Goal: Task Accomplishment & Management: Use online tool/utility

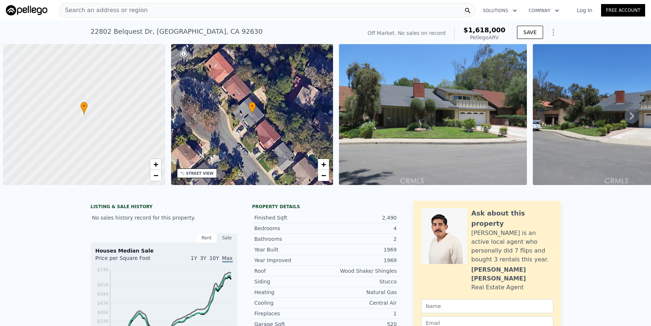
scroll to position [0, 353]
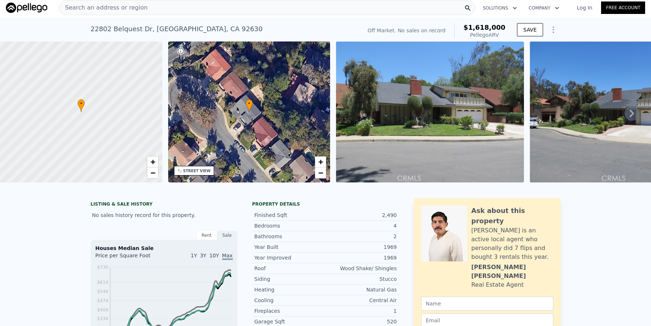
click at [136, 11] on span "Search an address or region" at bounding box center [103, 7] width 89 height 9
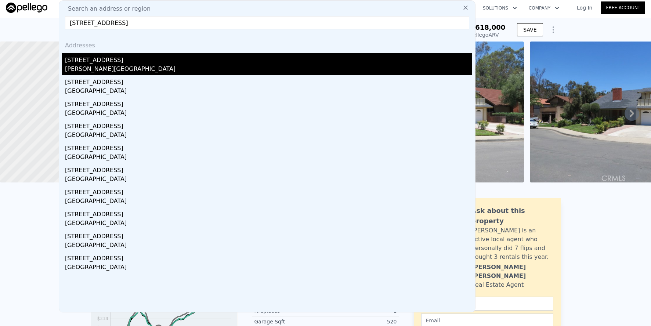
type input "[STREET_ADDRESS]"
click at [168, 62] on div "[STREET_ADDRESS]" at bounding box center [268, 59] width 407 height 12
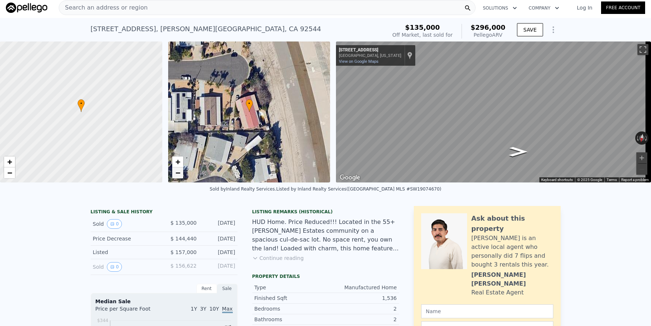
click at [177, 173] on span "−" at bounding box center [177, 172] width 5 height 9
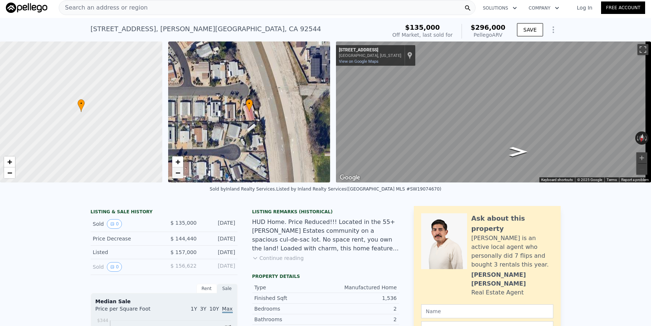
click at [178, 173] on span "−" at bounding box center [177, 172] width 5 height 9
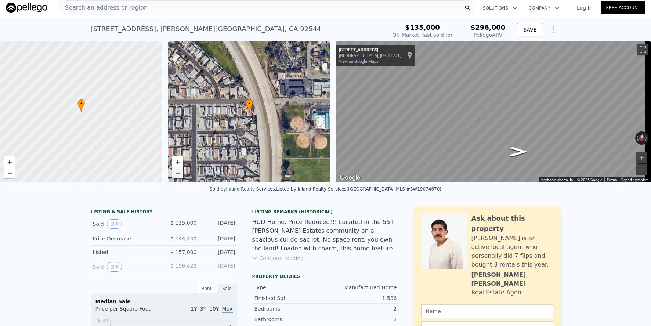
click at [179, 174] on span "−" at bounding box center [177, 172] width 5 height 9
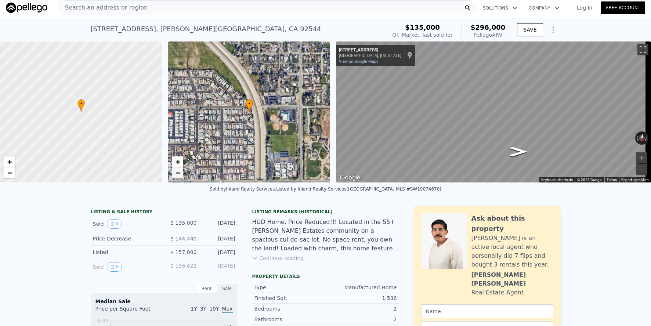
click at [179, 174] on span "−" at bounding box center [177, 172] width 5 height 9
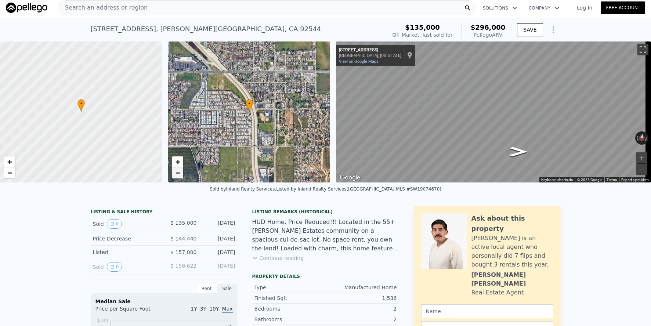
click at [178, 174] on span "−" at bounding box center [177, 172] width 5 height 9
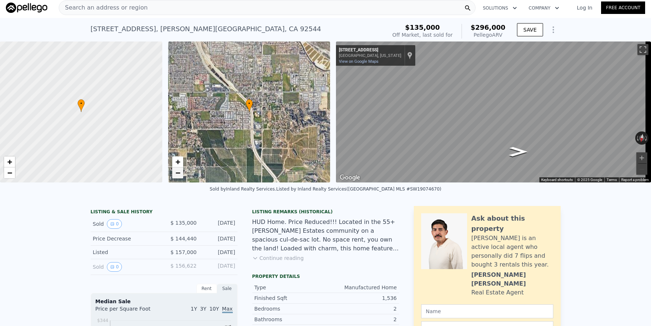
click at [178, 174] on span "−" at bounding box center [177, 172] width 5 height 9
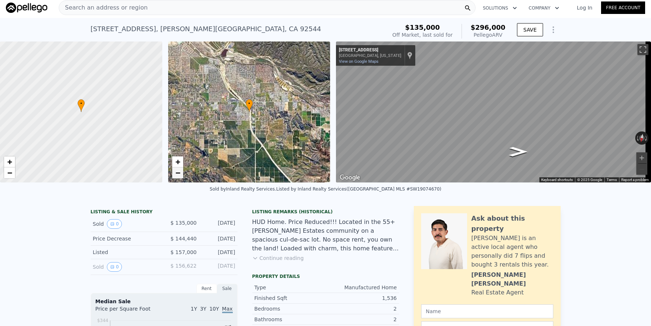
click at [178, 174] on span "−" at bounding box center [177, 172] width 5 height 9
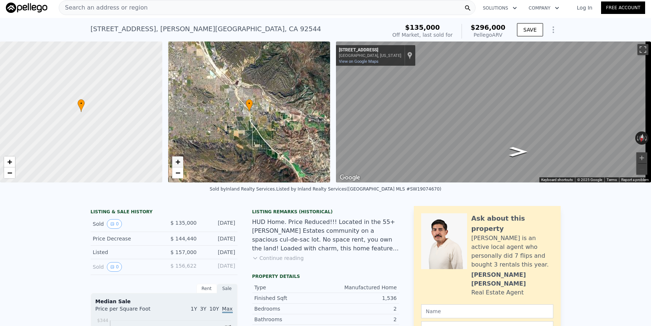
click at [181, 159] on link "+" at bounding box center [177, 161] width 11 height 11
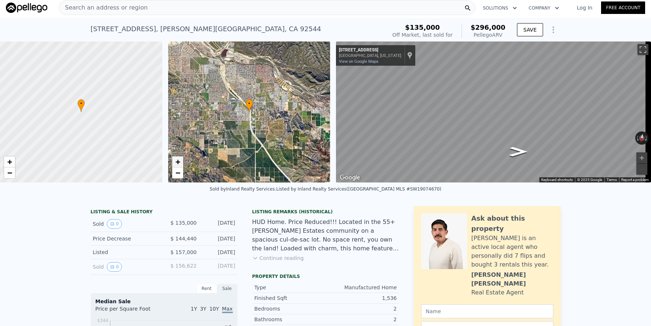
click at [181, 159] on link "+" at bounding box center [177, 161] width 11 height 11
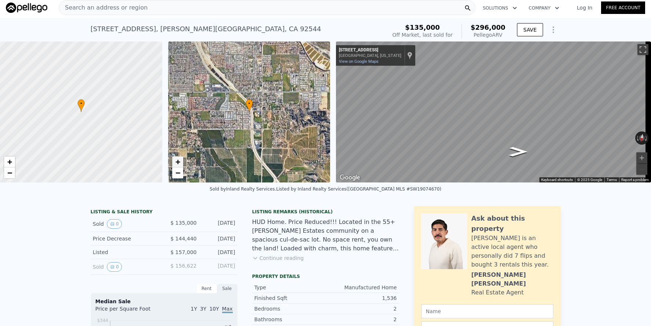
click at [181, 159] on link "+" at bounding box center [177, 161] width 11 height 11
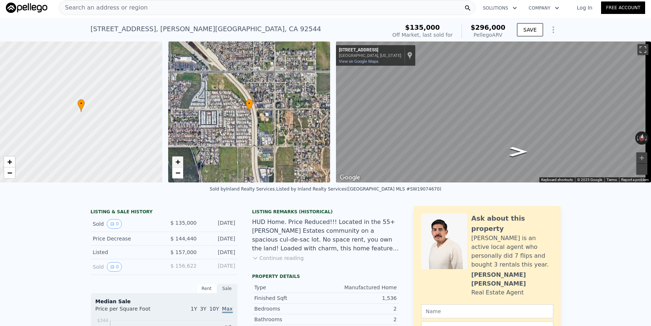
click at [181, 159] on link "+" at bounding box center [177, 161] width 11 height 11
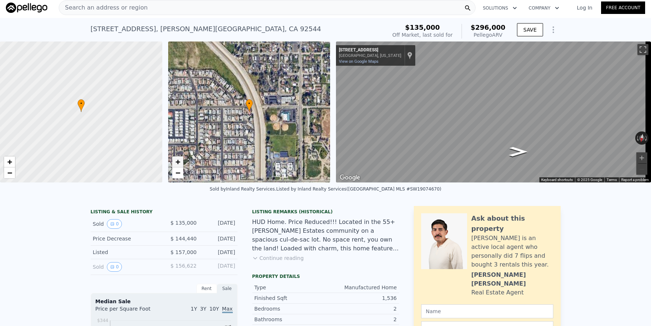
click at [181, 159] on link "+" at bounding box center [177, 161] width 11 height 11
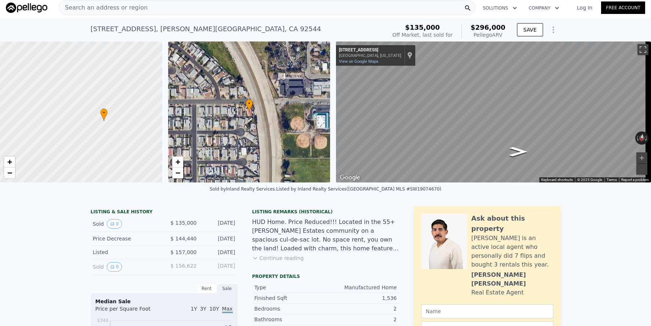
drag, startPoint x: 103, startPoint y: 121, endPoint x: 123, endPoint y: 129, distance: 22.1
click at [123, 129] on div at bounding box center [81, 112] width 195 height 169
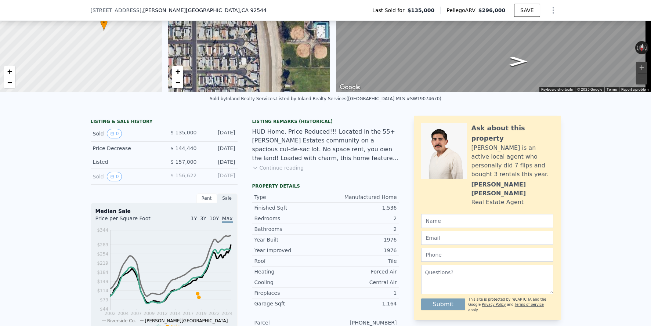
scroll to position [156, 0]
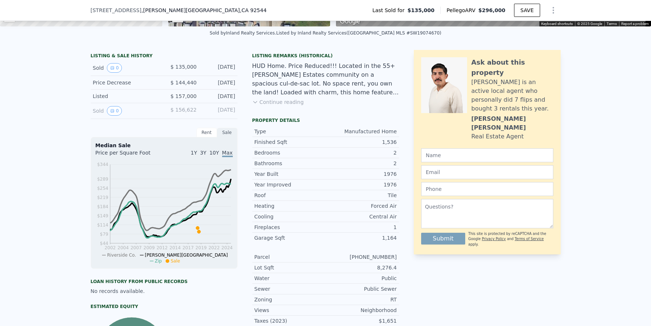
click at [268, 106] on button "Continue reading" at bounding box center [278, 101] width 52 height 7
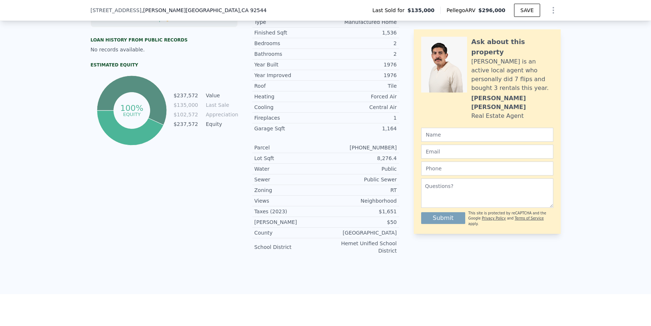
scroll to position [737, 0]
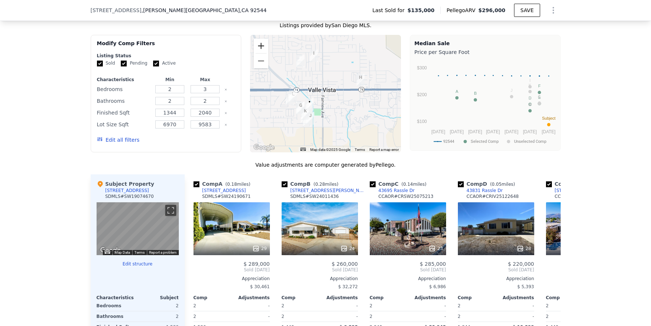
click at [262, 39] on button "Zoom in" at bounding box center [261, 46] width 15 height 15
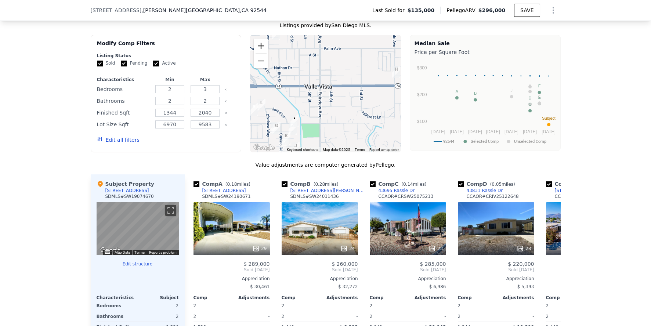
click at [262, 39] on button "Zoom in" at bounding box center [261, 46] width 15 height 15
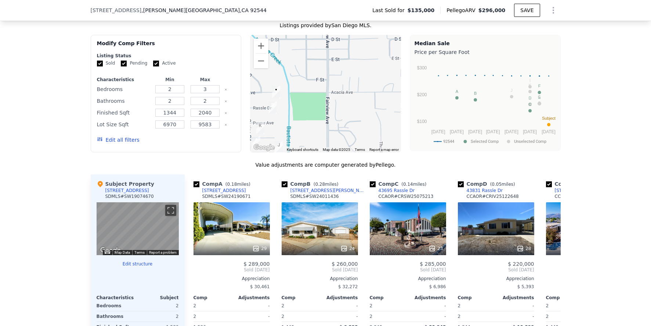
drag, startPoint x: 297, startPoint y: 100, endPoint x: 315, endPoint y: 35, distance: 68.1
click at [315, 35] on div at bounding box center [325, 94] width 151 height 118
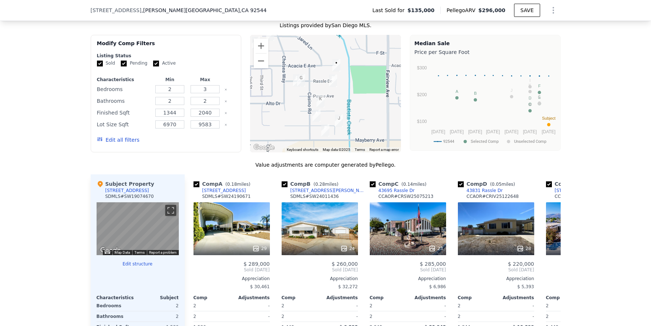
drag, startPoint x: 304, startPoint y: 104, endPoint x: 360, endPoint y: 81, distance: 60.3
click at [360, 81] on div at bounding box center [325, 94] width 151 height 118
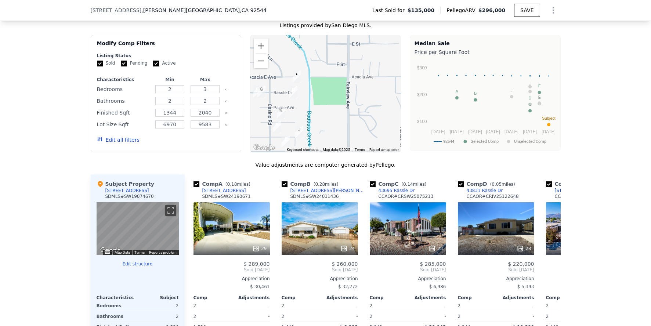
drag, startPoint x: 329, startPoint y: 103, endPoint x: 293, endPoint y: 108, distance: 36.3
click at [293, 108] on div at bounding box center [325, 94] width 151 height 118
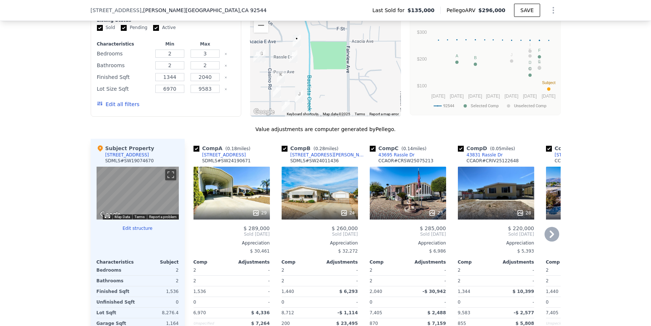
scroll to position [774, 0]
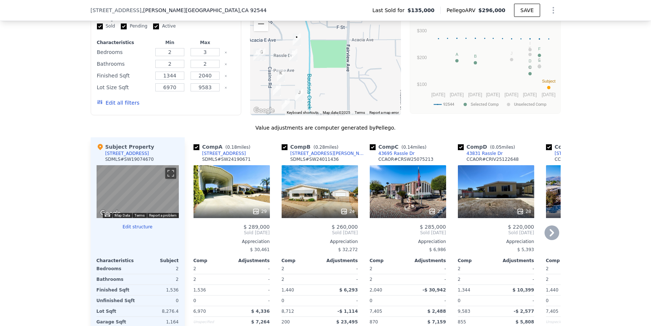
click at [388, 175] on div "23" at bounding box center [408, 191] width 76 height 53
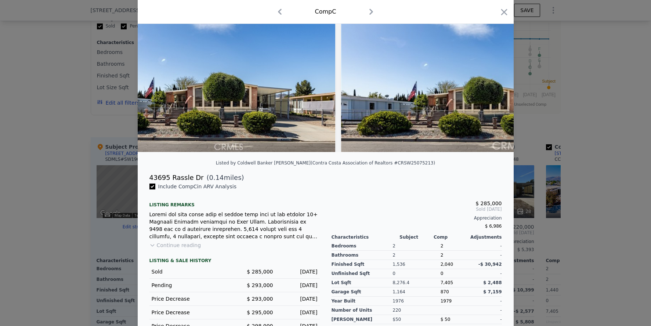
scroll to position [44, 0]
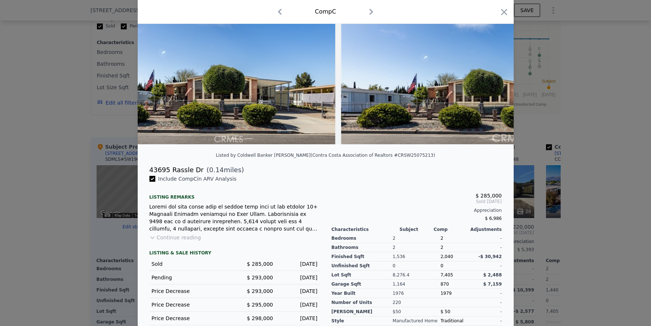
click at [610, 192] on div at bounding box center [325, 163] width 651 height 326
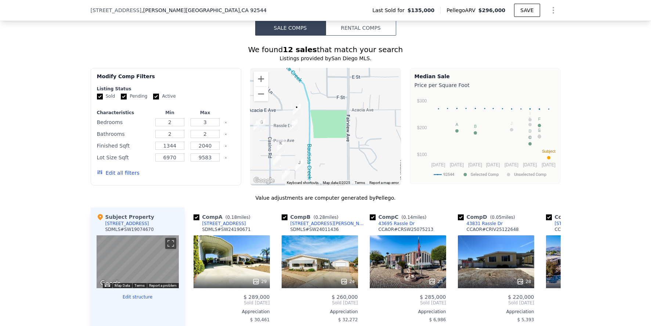
scroll to position [701, 0]
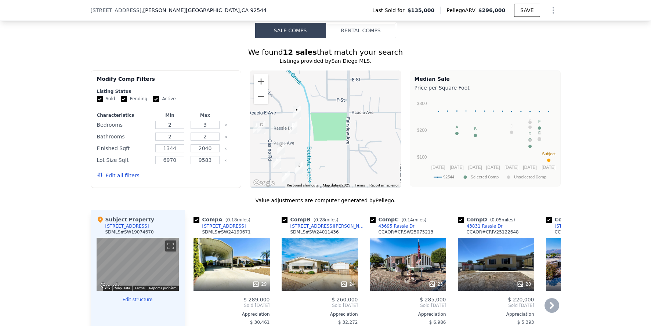
click at [551, 302] on icon at bounding box center [552, 305] width 4 height 7
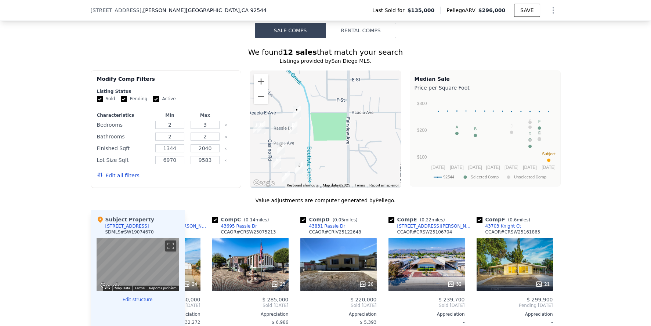
scroll to position [0, 176]
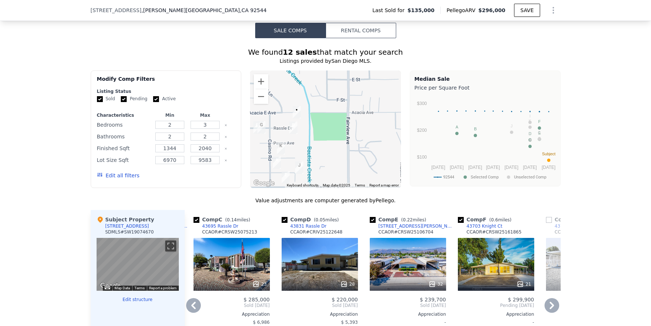
click at [550, 302] on icon at bounding box center [552, 305] width 4 height 7
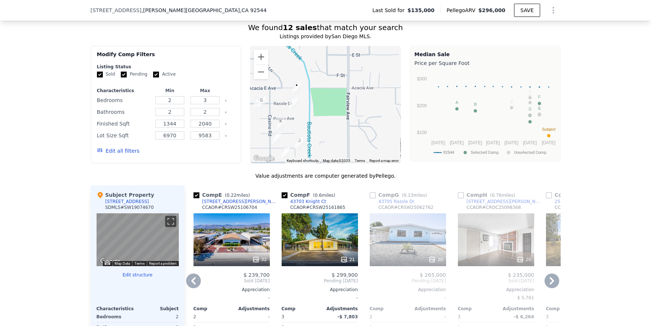
scroll to position [726, 0]
click at [262, 65] on button "Zoom out" at bounding box center [261, 72] width 15 height 15
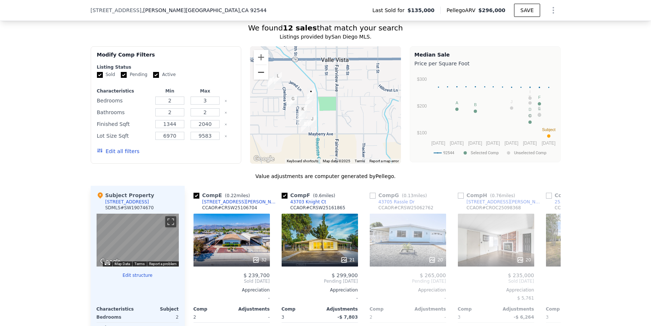
click at [261, 65] on button "Zoom out" at bounding box center [261, 72] width 15 height 15
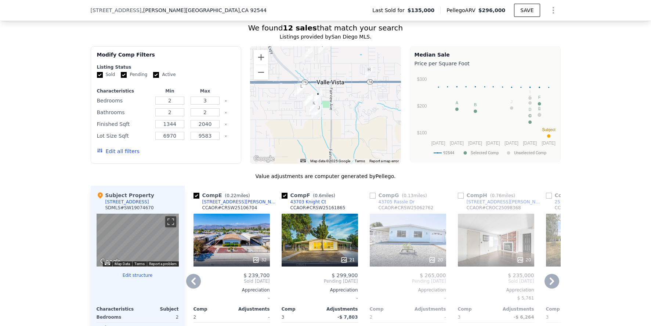
click at [414, 218] on div "20" at bounding box center [408, 240] width 76 height 53
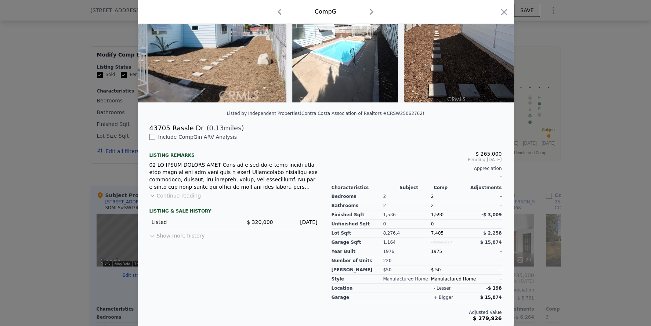
scroll to position [93, 0]
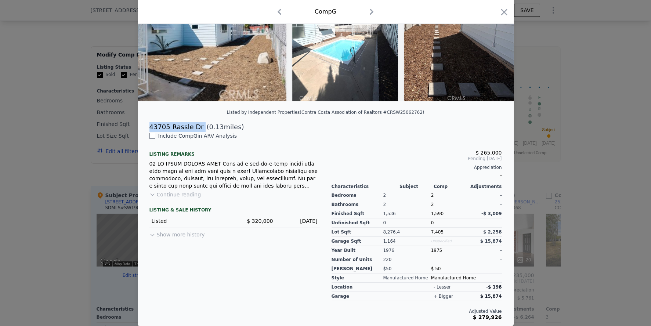
drag, startPoint x: 146, startPoint y: 127, endPoint x: 195, endPoint y: 131, distance: 49.0
click at [197, 131] on div "[STREET_ADDRESS] ( 0.13 miles)" at bounding box center [326, 127] width 364 height 10
copy div "43705 Rassle Dr"
click at [45, 130] on div at bounding box center [325, 163] width 651 height 326
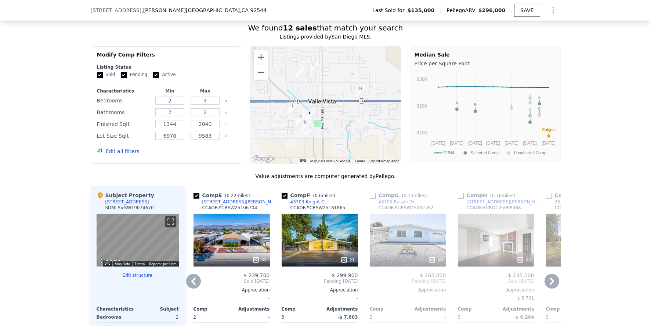
click at [550, 274] on icon at bounding box center [552, 281] width 15 height 15
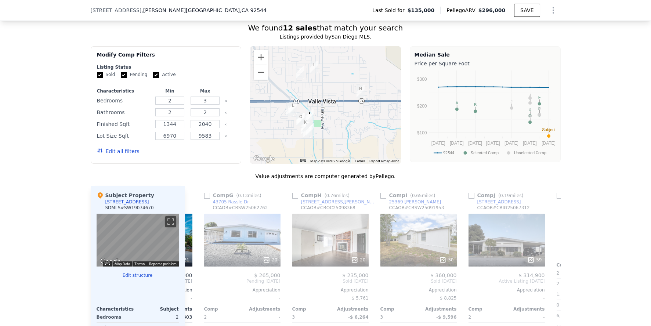
scroll to position [0, 529]
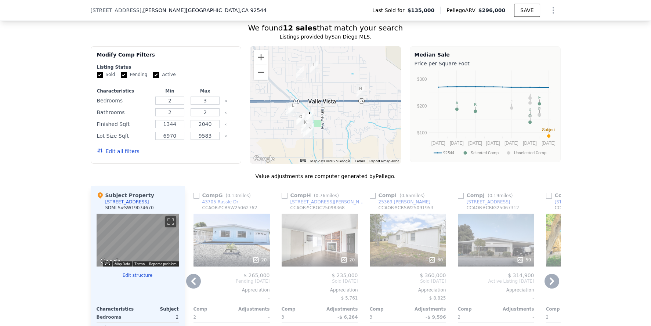
click at [546, 274] on icon at bounding box center [552, 281] width 15 height 15
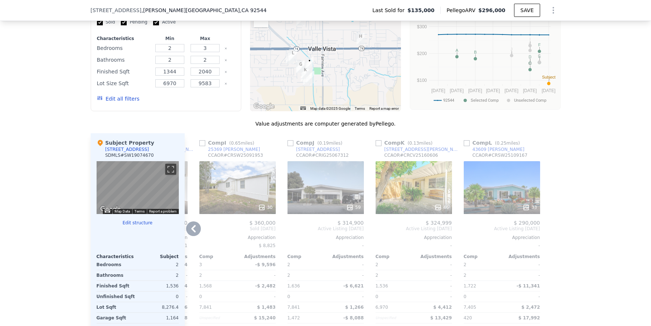
scroll to position [785, 0]
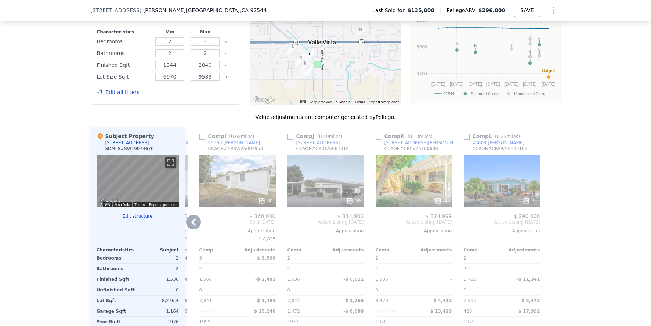
click at [314, 165] on div "59" at bounding box center [326, 181] width 76 height 53
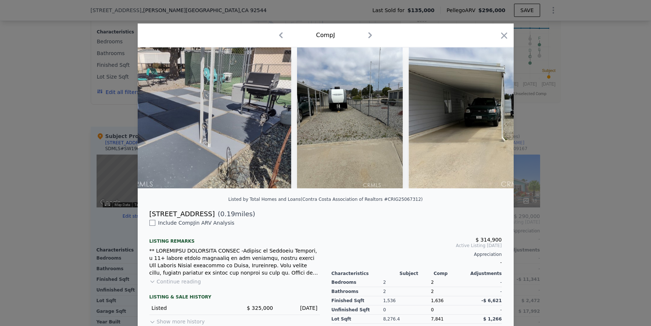
scroll to position [0, 9756]
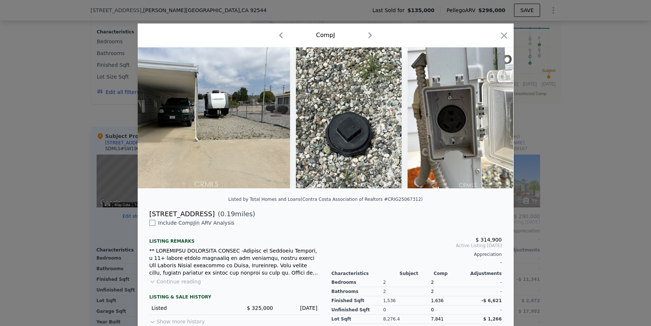
drag, startPoint x: 147, startPoint y: 219, endPoint x: 202, endPoint y: 220, distance: 55.1
click at [202, 219] on div "[STREET_ADDRESS]" at bounding box center [181, 214] width 65 height 10
copy div "[STREET_ADDRESS]"
click at [562, 170] on div at bounding box center [325, 163] width 651 height 326
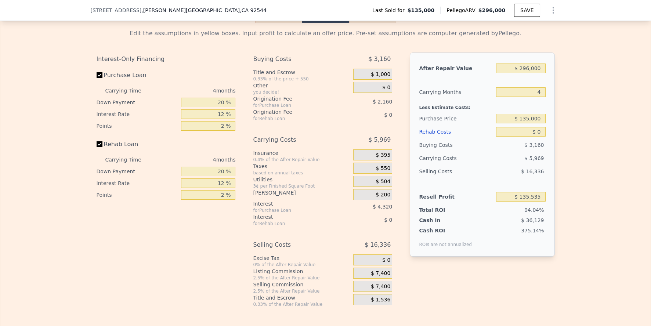
scroll to position [1172, 0]
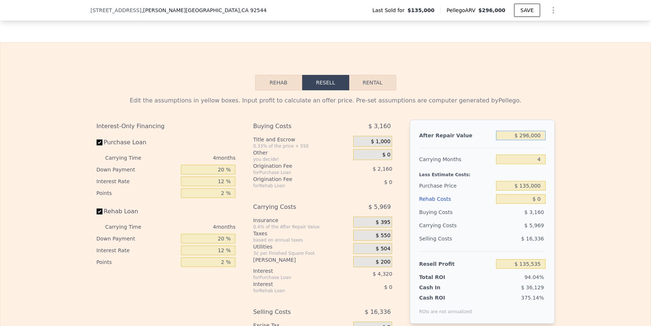
click at [534, 131] on input "$ 296,000" at bounding box center [520, 136] width 49 height 10
type input "$ 32"
type input "-$ 144,254"
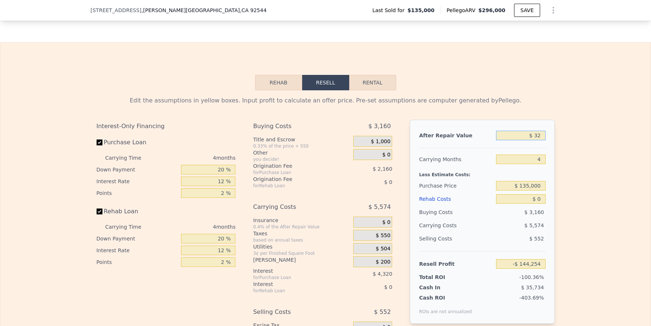
type input "$ 320"
type input "-$ 143,981"
type input "$ 32,000"
type input "-$ 141,259"
type input "$ 320,000"
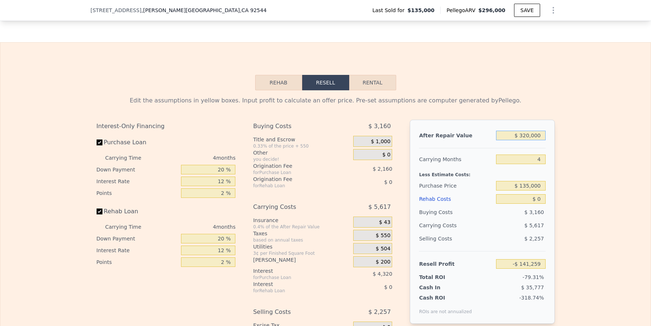
type input "$ 158,223"
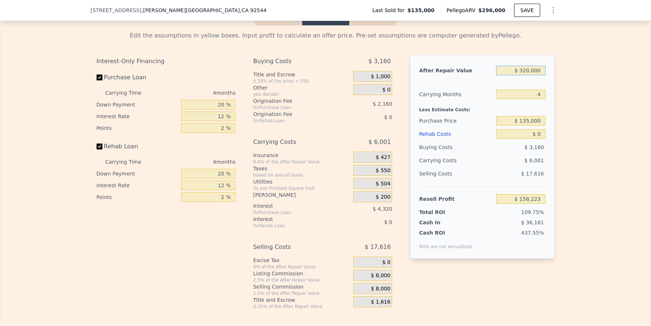
scroll to position [1239, 0]
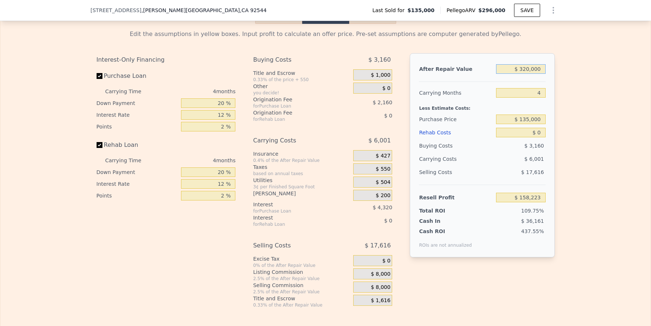
type input "$ 320,000"
click at [539, 88] on input "4" at bounding box center [520, 93] width 49 height 10
type input "6"
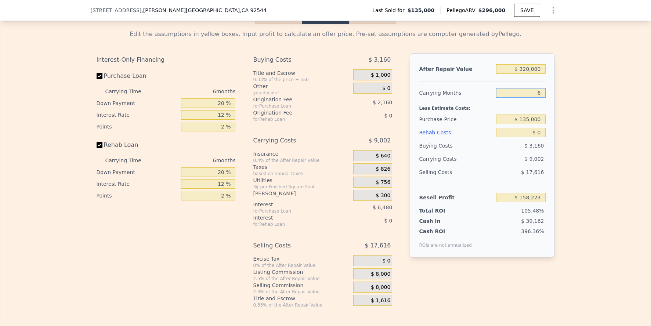
type input "$ 155,222"
type input "6"
click at [605, 94] on div "Edit the assumptions in yellow boxes. Input profit to calculate an offer price.…" at bounding box center [325, 166] width 650 height 284
click at [385, 271] on span "$ 8,000" at bounding box center [380, 274] width 19 height 7
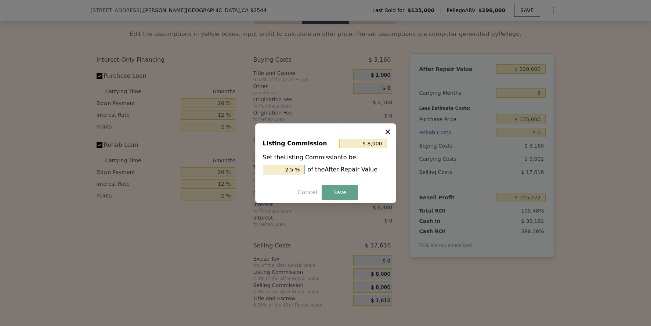
click at [292, 169] on input "2.5 %" at bounding box center [284, 170] width 42 height 10
click at [293, 170] on input "2.5 %" at bounding box center [284, 170] width 42 height 10
type input "$ 3,200"
type input "1 %"
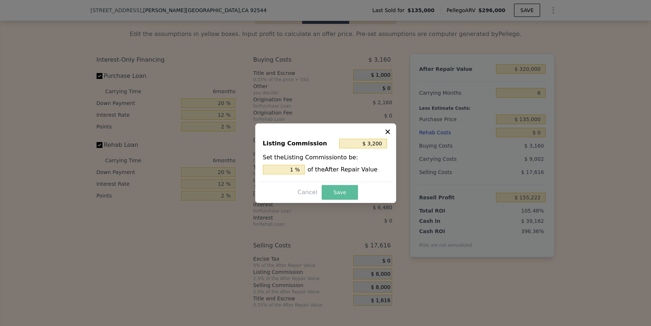
click at [348, 195] on button "Save" at bounding box center [340, 192] width 36 height 15
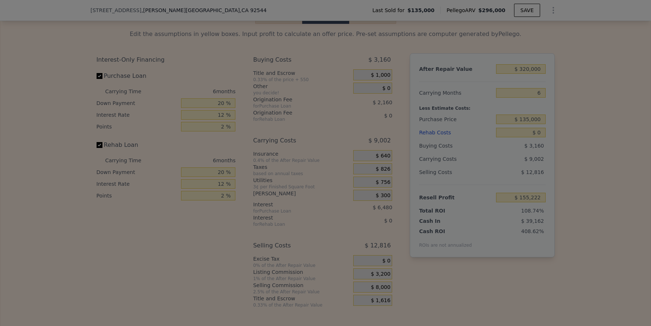
type input "$ 160,022"
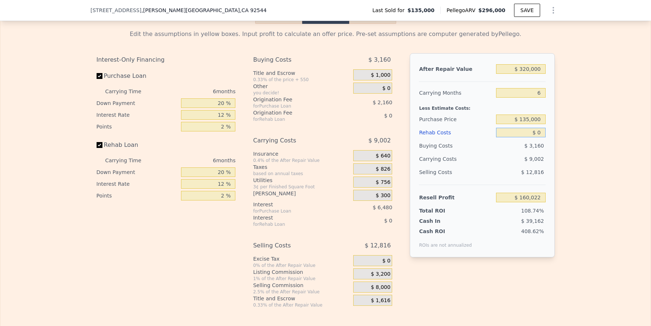
click at [535, 128] on input "$ 0" at bounding box center [520, 133] width 49 height 10
type input "$ 5"
type input "$ 160,017"
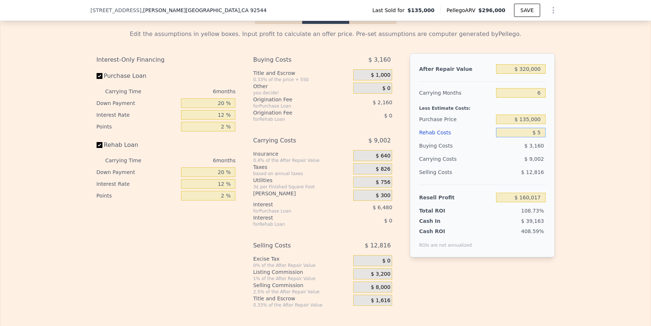
type input "$ 50"
type input "$ 159,971"
type input "$ 50,000"
type input "$ 106,822"
type input "$ 50,000"
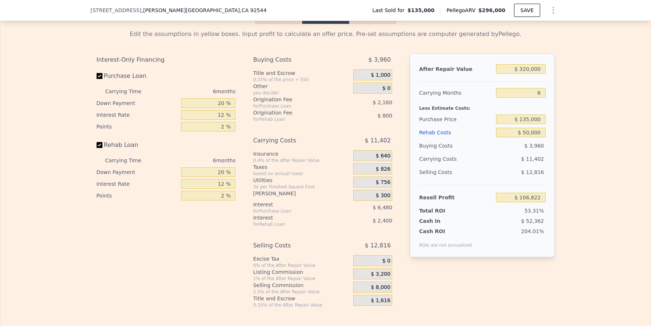
click at [558, 141] on div "Edit the assumptions in yellow boxes. Input profit to calculate an offer price.…" at bounding box center [326, 166] width 470 height 284
click at [531, 193] on input "$ 106,822" at bounding box center [520, 198] width 49 height 10
type input "$ 50,000"
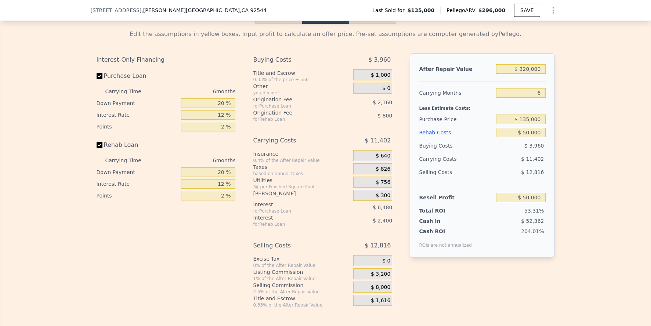
click at [625, 178] on div "Edit the assumptions in yellow boxes. Input profit to calculate an offer price.…" at bounding box center [325, 166] width 650 height 284
type input "$ 188,237"
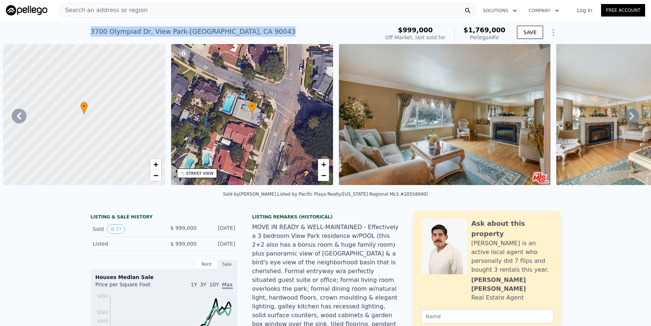
scroll to position [0, 6893]
